Goal: Task Accomplishment & Management: Use online tool/utility

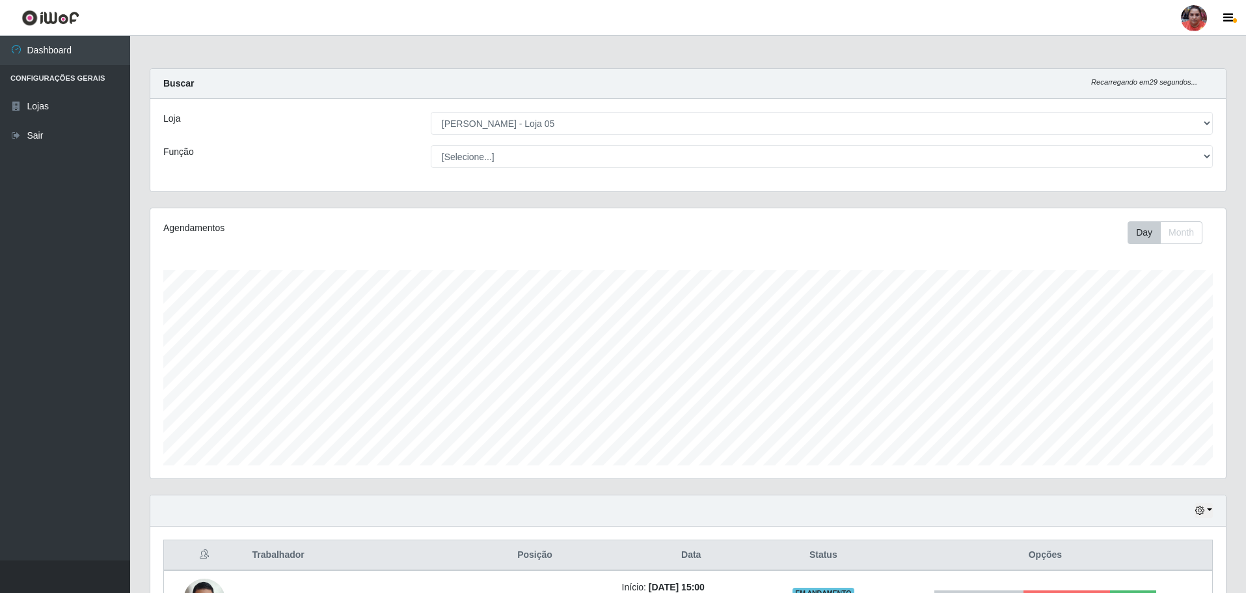
select select "252"
click at [505, 151] on select "[Selecione...] ASG ASG + ASG ++ Auxiliar de Depósito Auxiliar de Depósito + Aux…" at bounding box center [822, 156] width 782 height 23
select select "22"
click at [431, 145] on select "[Selecione...] ASG ASG + ASG ++ Auxiliar de Depósito Auxiliar de Depósito + Aux…" at bounding box center [822, 156] width 782 height 23
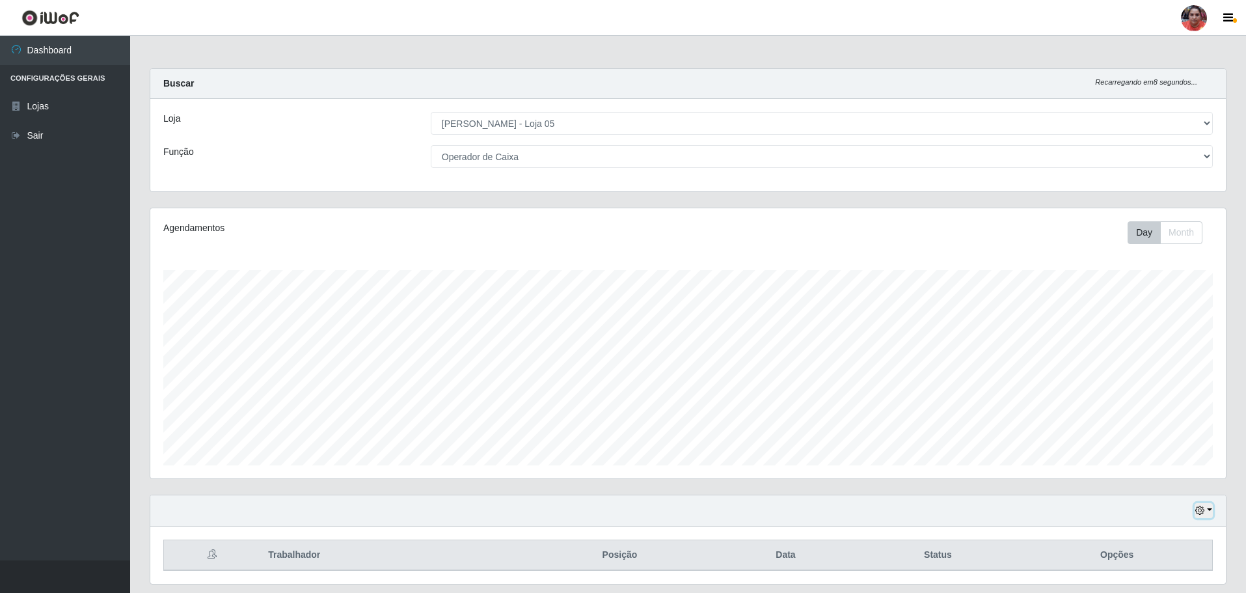
click at [1206, 509] on button "button" at bounding box center [1203, 510] width 18 height 15
click at [1153, 443] on button "3 dias" at bounding box center [1160, 434] width 103 height 27
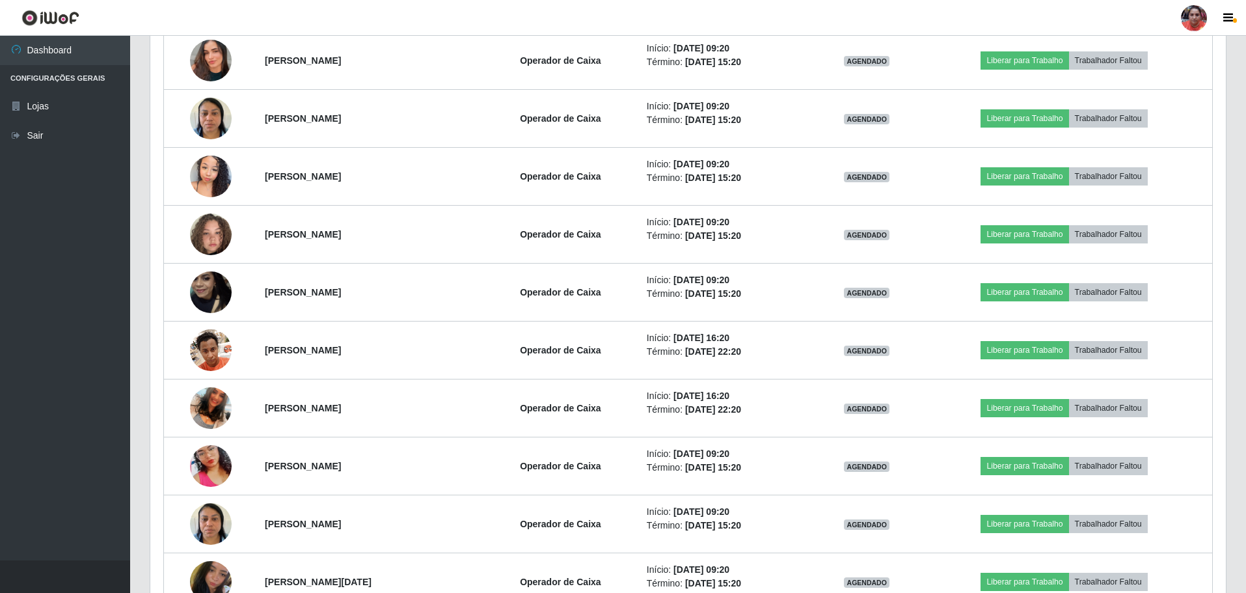
scroll to position [846, 0]
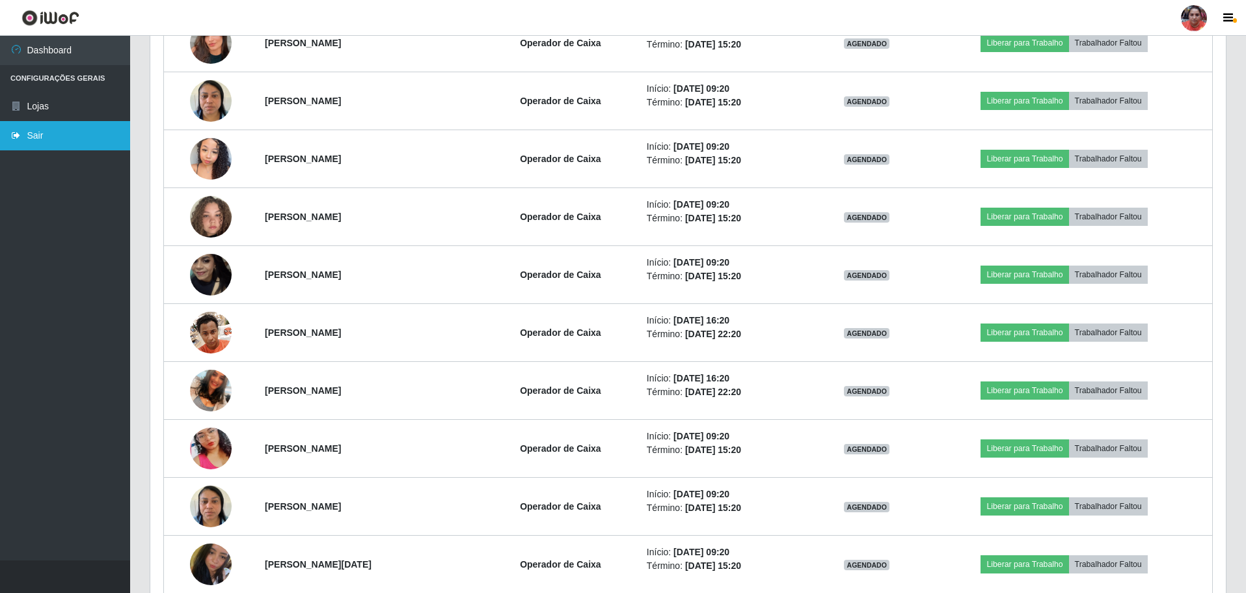
click at [54, 127] on link "Sair" at bounding box center [65, 135] width 130 height 29
